Goal: Communication & Community: Answer question/provide support

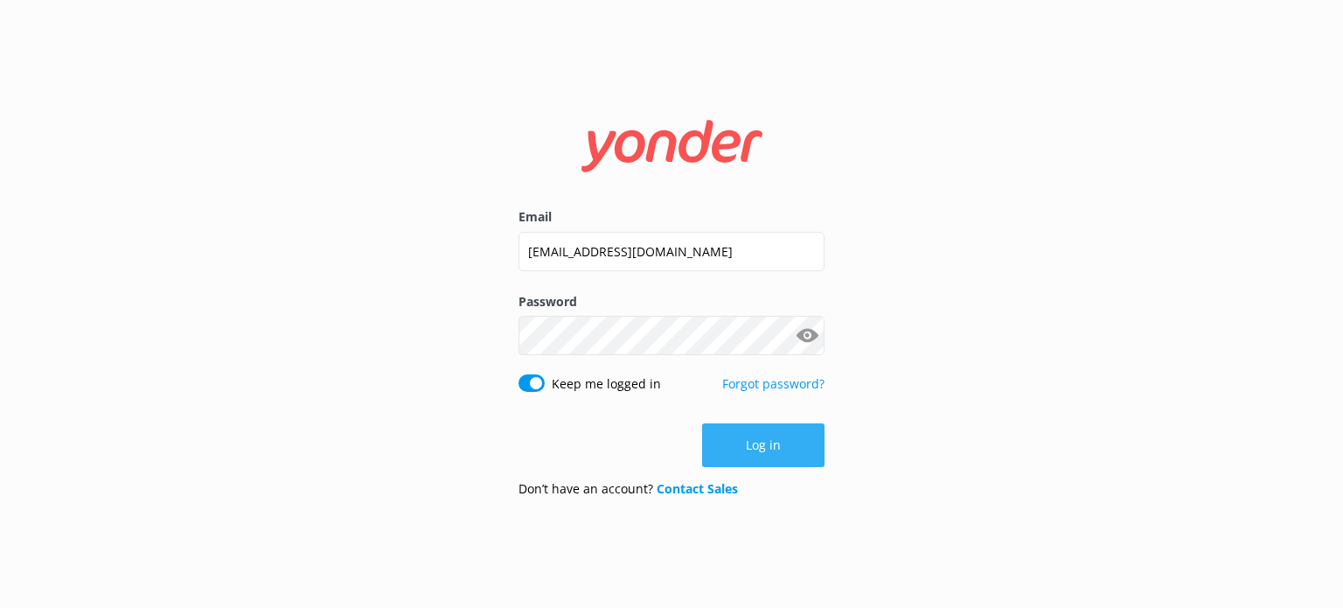
click at [738, 443] on button "Log in" at bounding box center [763, 445] width 122 height 44
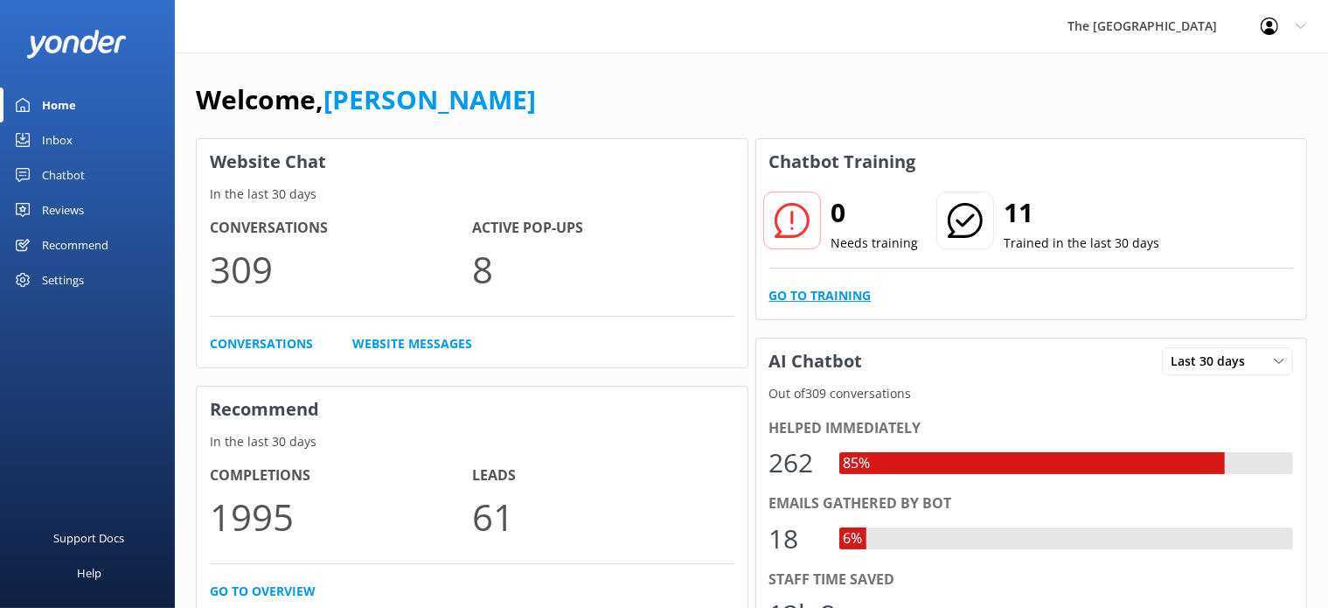
click at [861, 299] on link "Go to Training" at bounding box center [820, 295] width 102 height 19
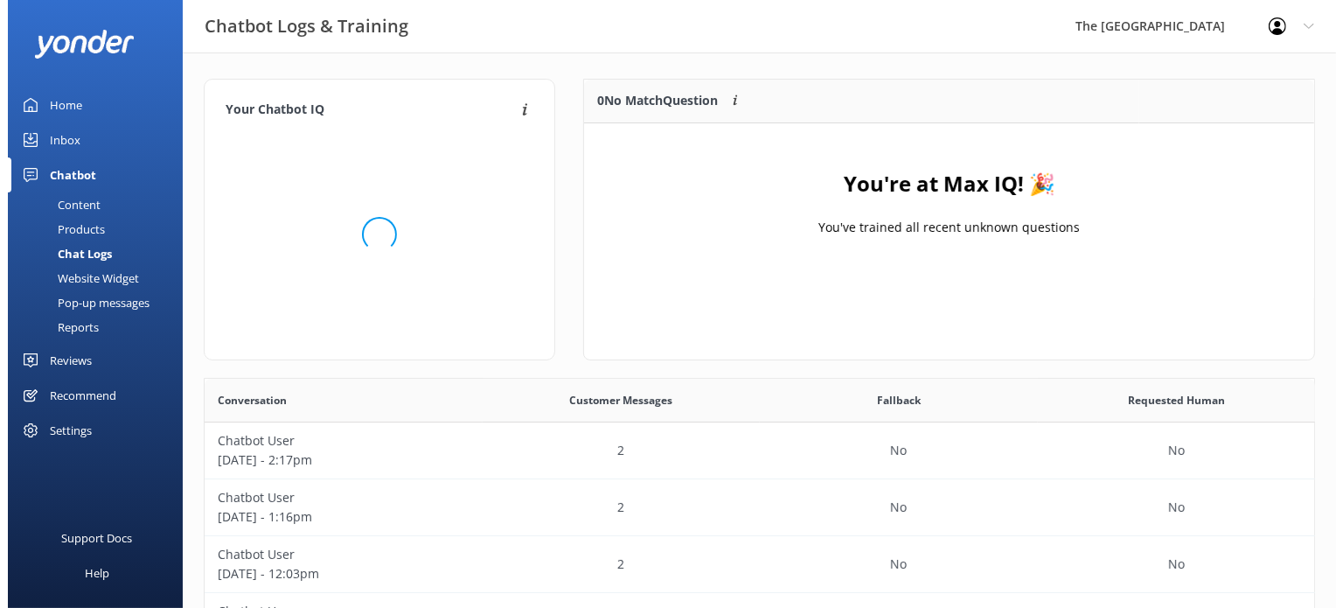
scroll to position [203, 715]
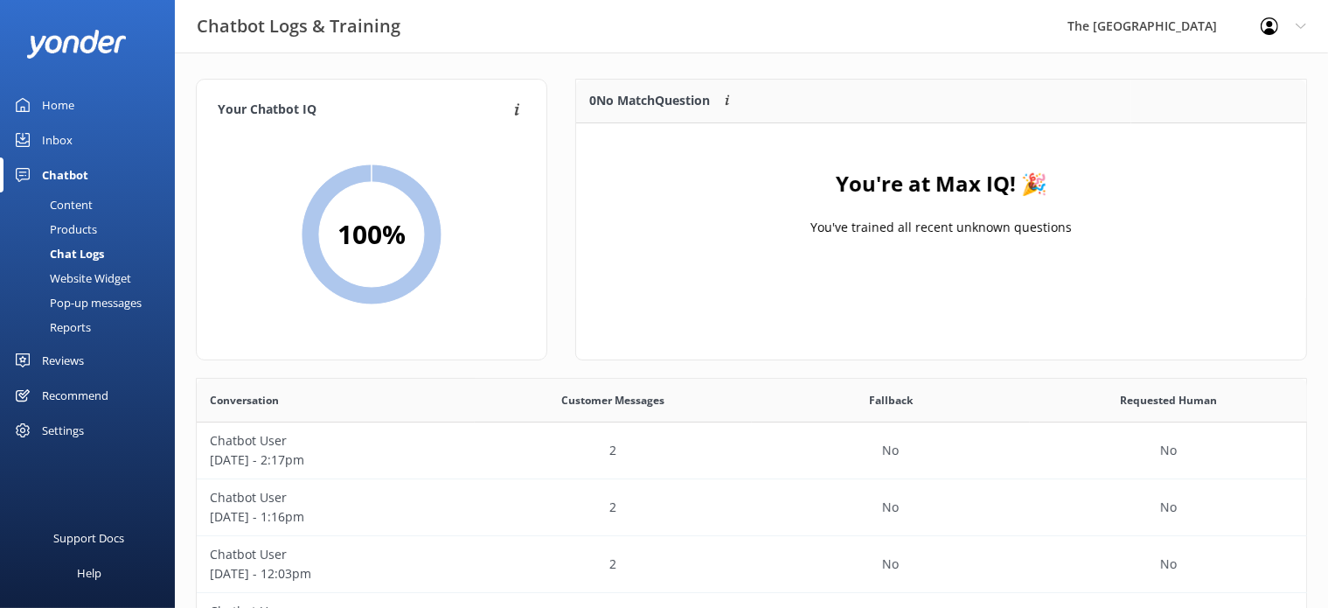
click at [72, 138] on link "Inbox" at bounding box center [87, 139] width 175 height 35
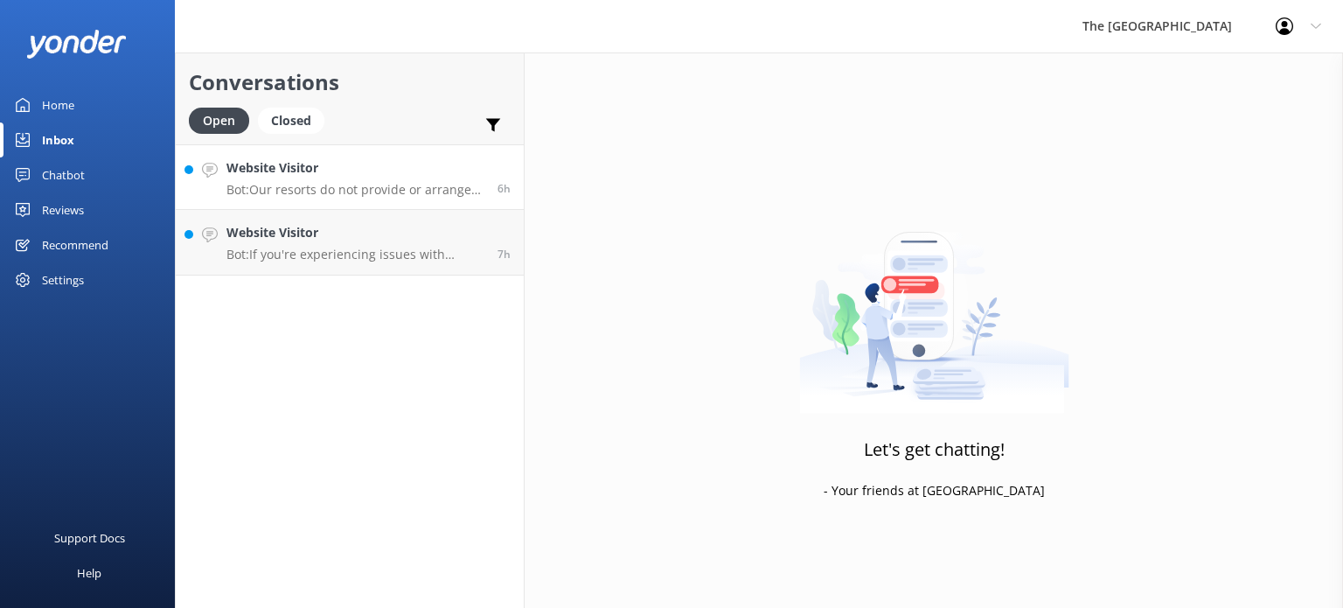
click at [362, 174] on h4 "Website Visitor" at bounding box center [355, 167] width 258 height 19
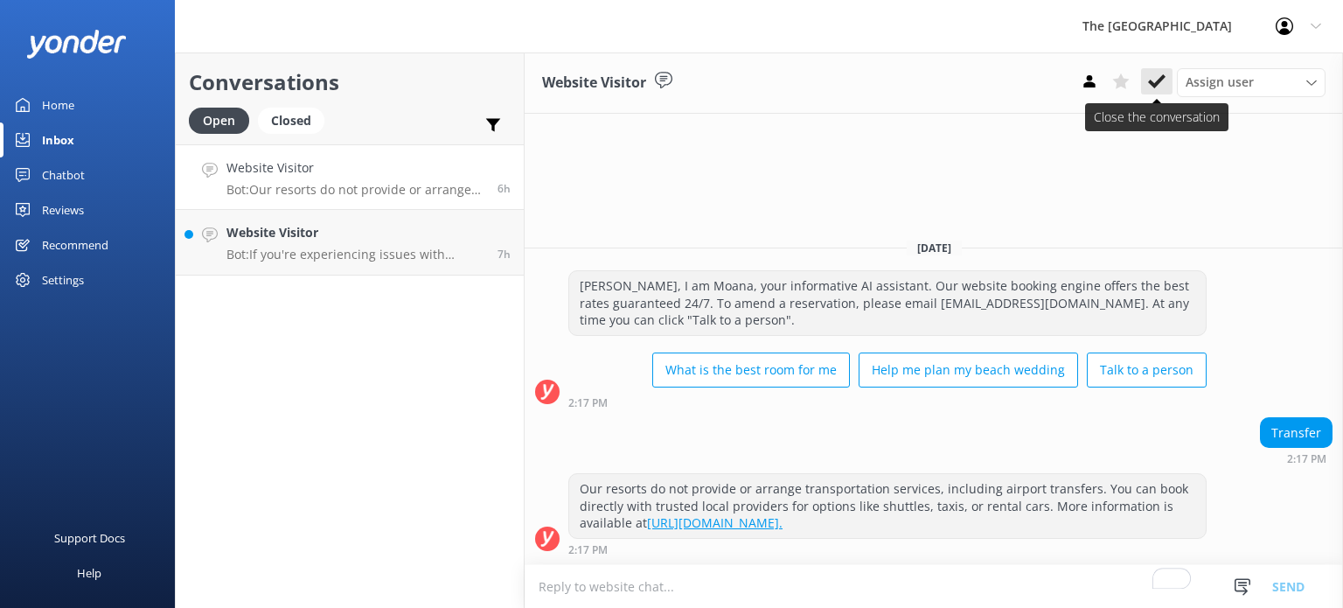
click at [1156, 90] on icon at bounding box center [1156, 81] width 17 height 17
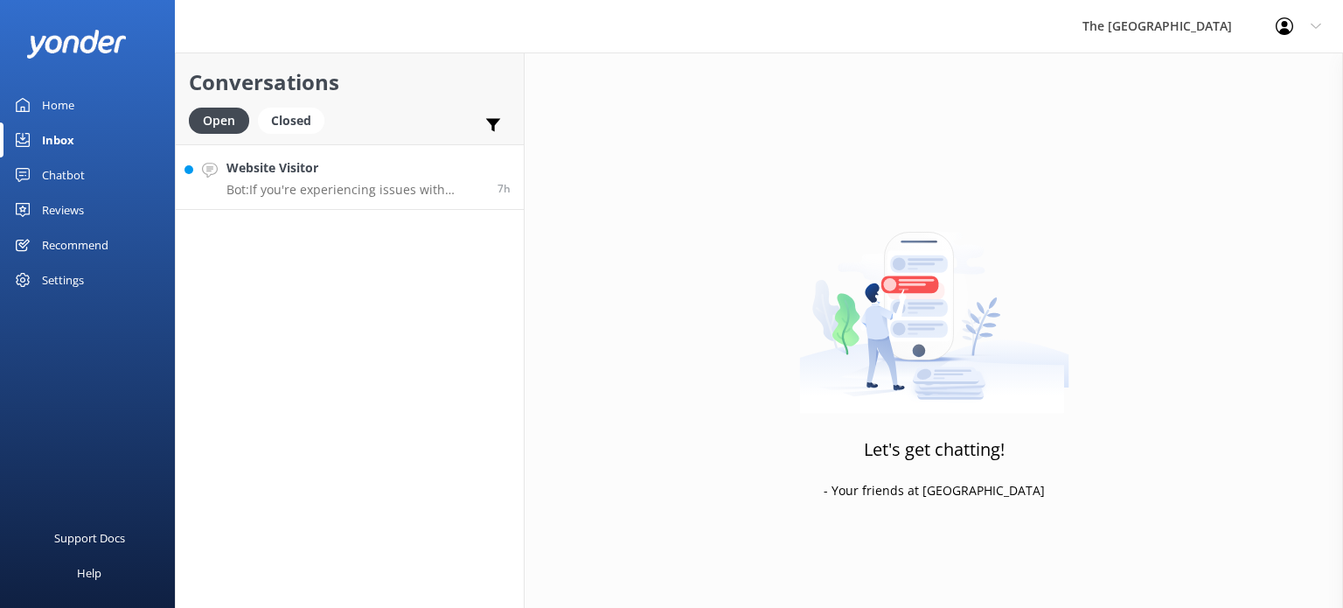
click at [358, 185] on p "Bot: If you're experiencing issues with booking online, please contact our Rese…" at bounding box center [355, 190] width 258 height 16
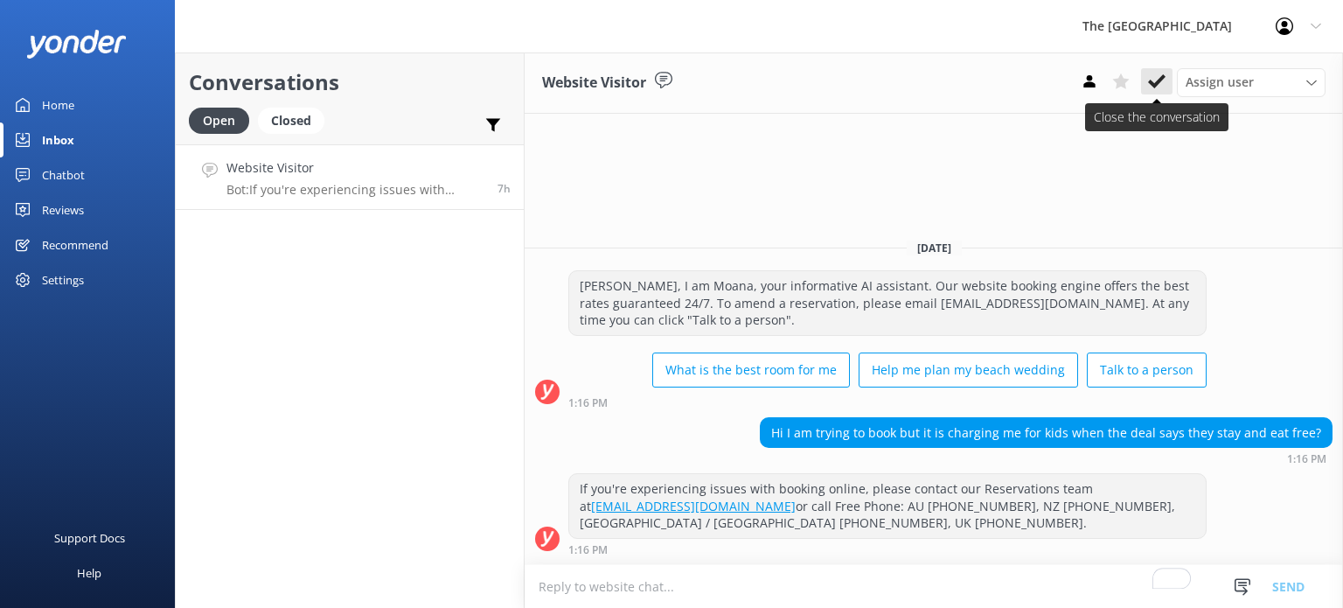
click at [1160, 94] on button at bounding box center [1156, 81] width 31 height 26
click at [1158, 80] on div "Assign user Rarotongan Tata [PERSON_NAME] [PERSON_NAME] [PERSON_NAME] Vakalalab…" at bounding box center [1200, 82] width 252 height 28
